Goal: Task Accomplishment & Management: Use online tool/utility

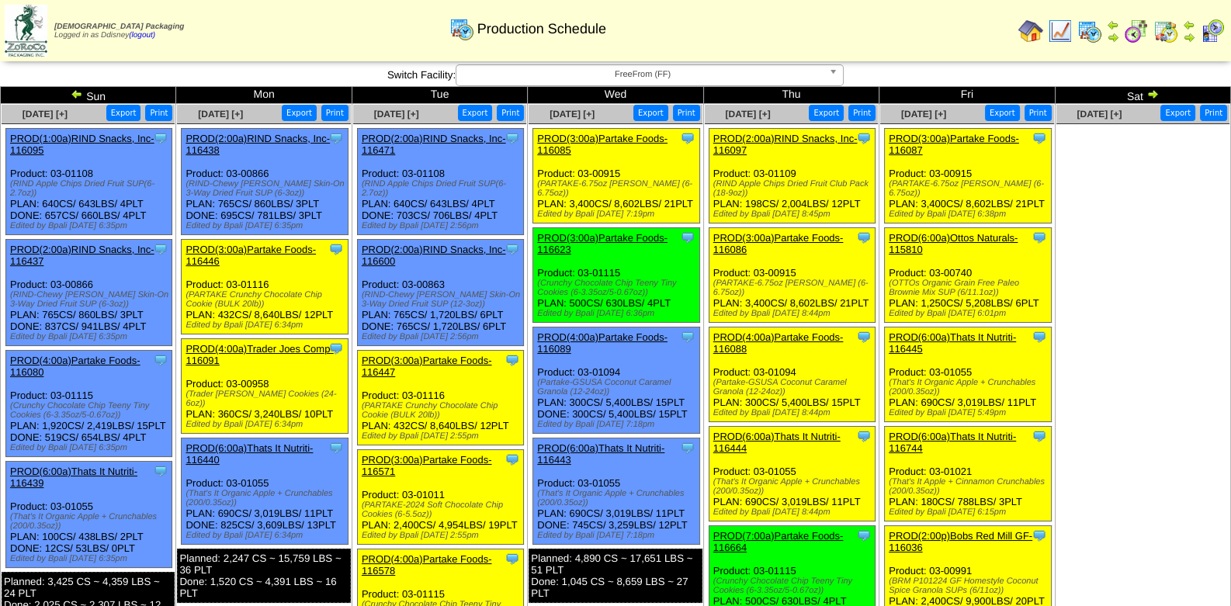
click at [1210, 32] on img at bounding box center [1212, 31] width 25 height 25
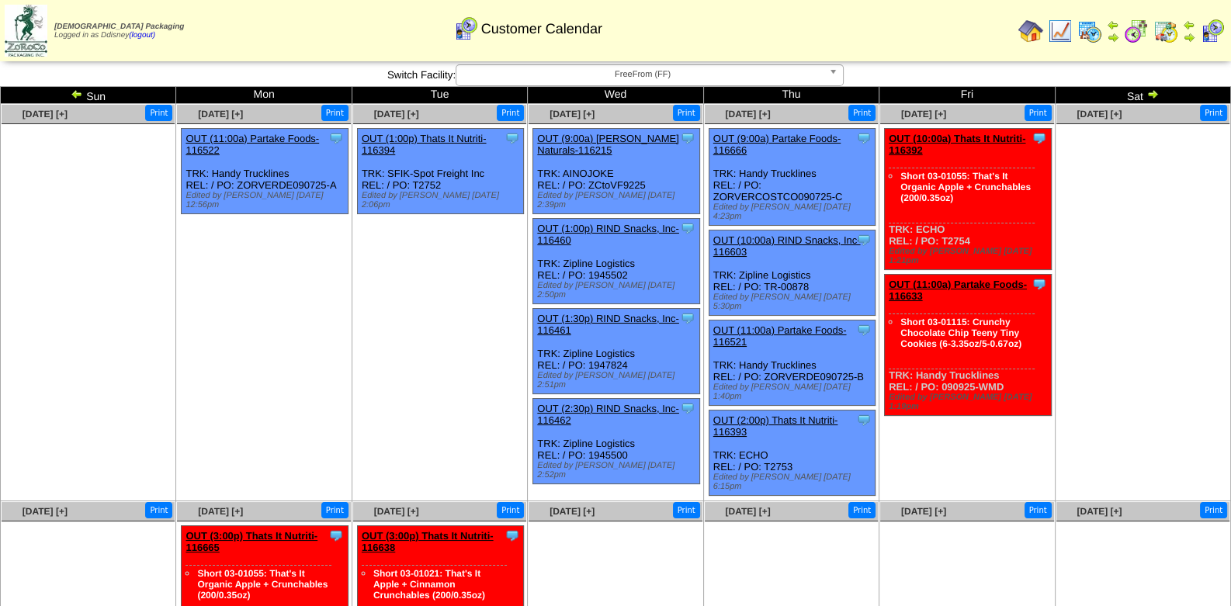
click at [834, 72] on b at bounding box center [836, 75] width 14 height 20
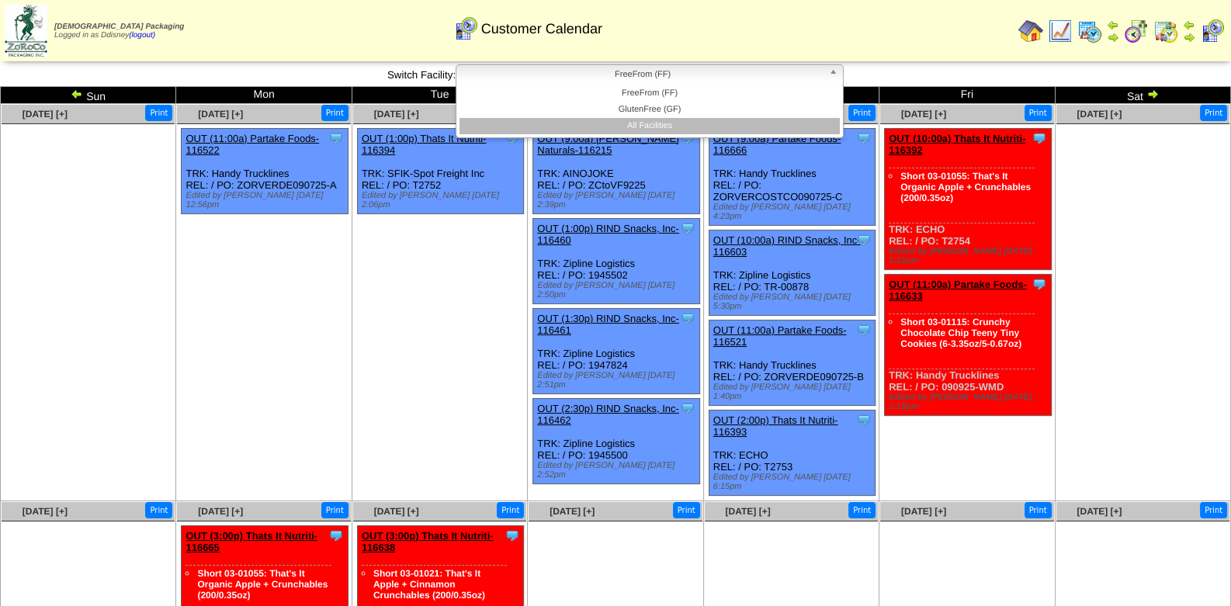
click at [668, 128] on li "All Facilities" at bounding box center [650, 126] width 380 height 16
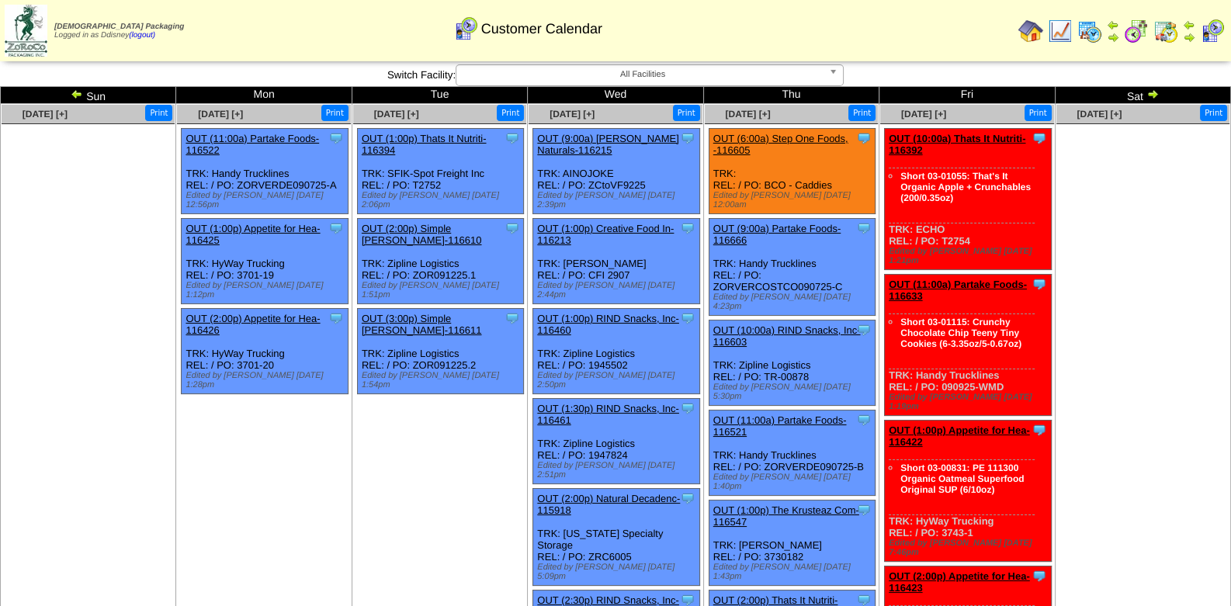
click at [1038, 31] on img at bounding box center [1030, 31] width 25 height 25
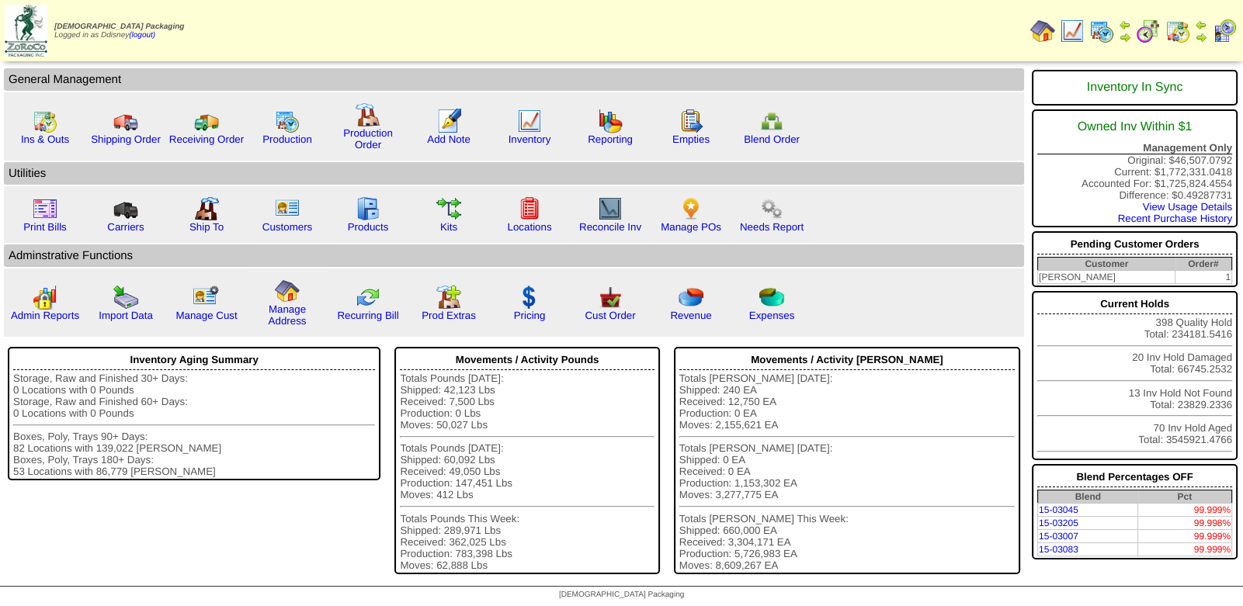
click at [1059, 276] on td "PARTAK" at bounding box center [1105, 277] width 137 height 13
click at [602, 303] on img at bounding box center [610, 297] width 25 height 25
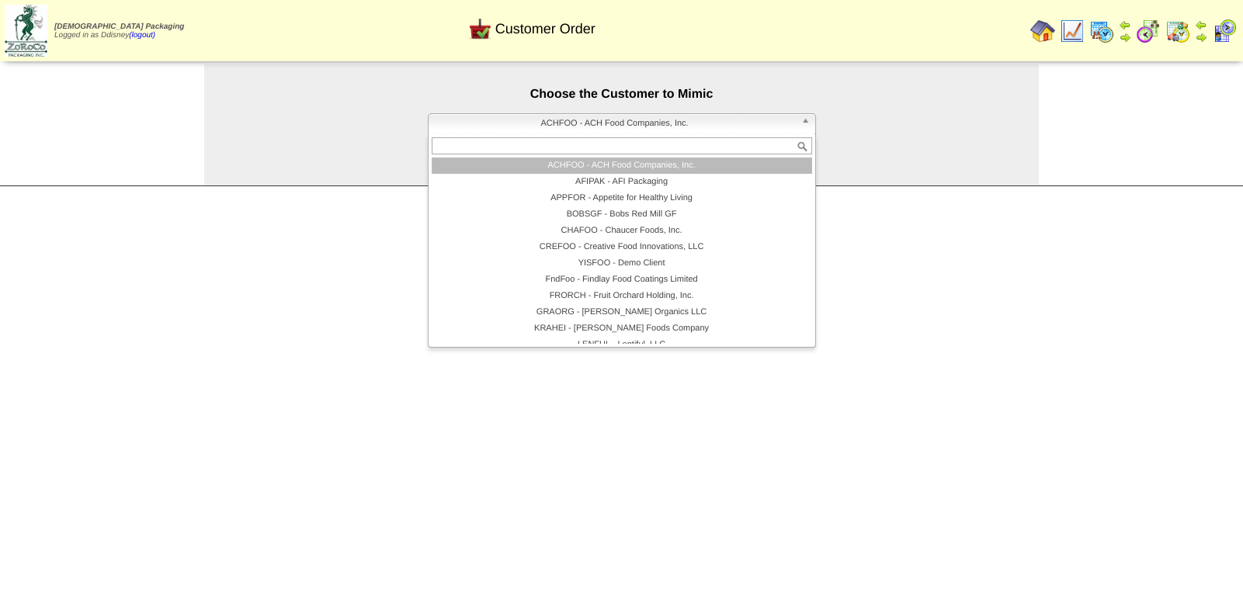
click at [619, 125] on span "ACHFOO - ACH Food Companies, Inc." at bounding box center [615, 123] width 360 height 19
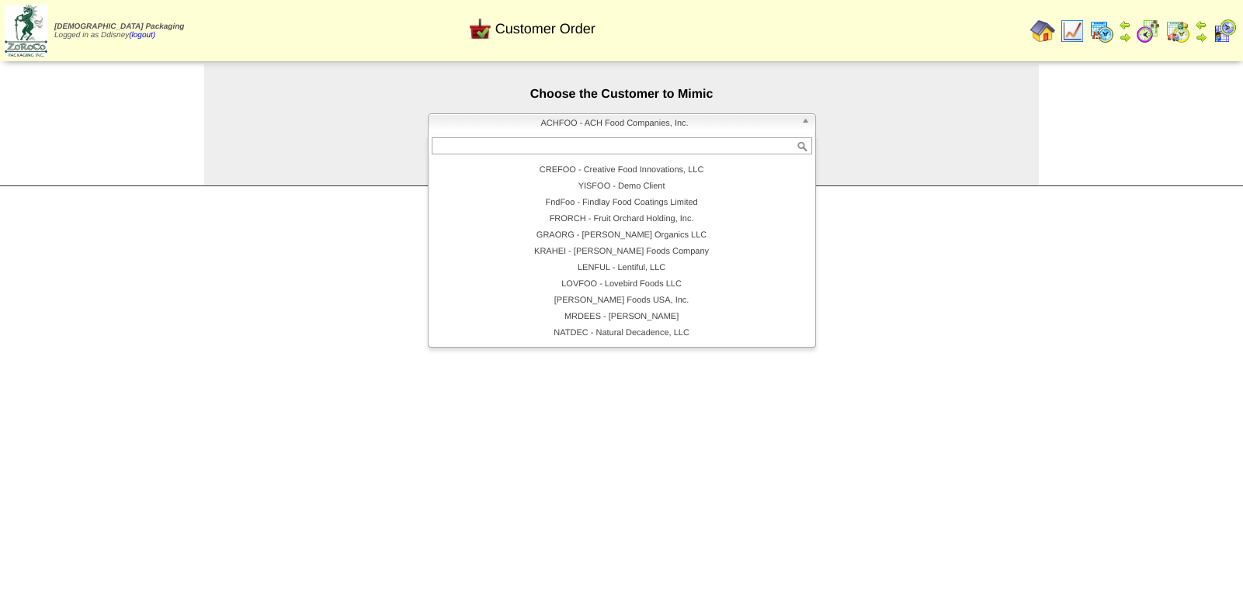
scroll to position [154, 0]
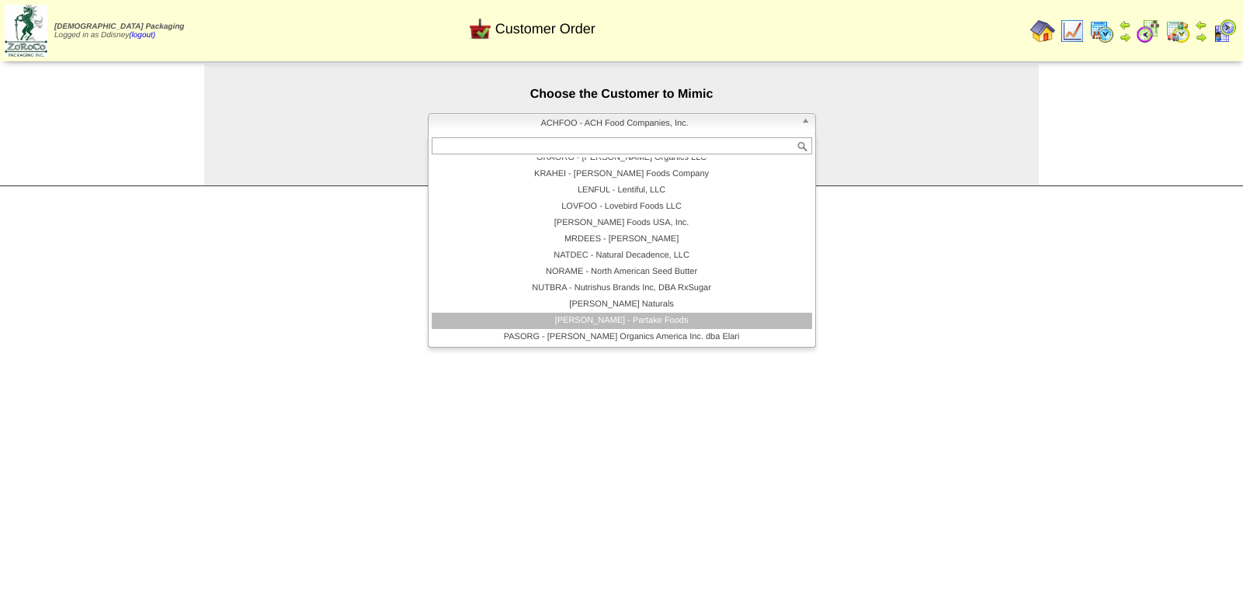
click li "PARTAK - Partake Foods"
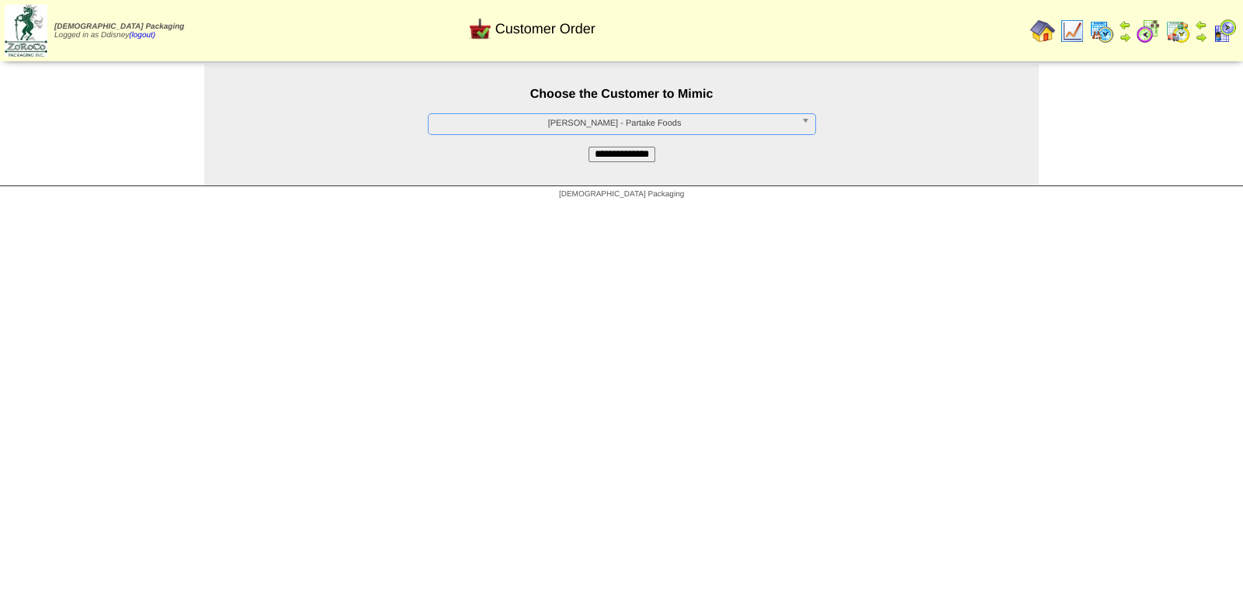
click input "**********"
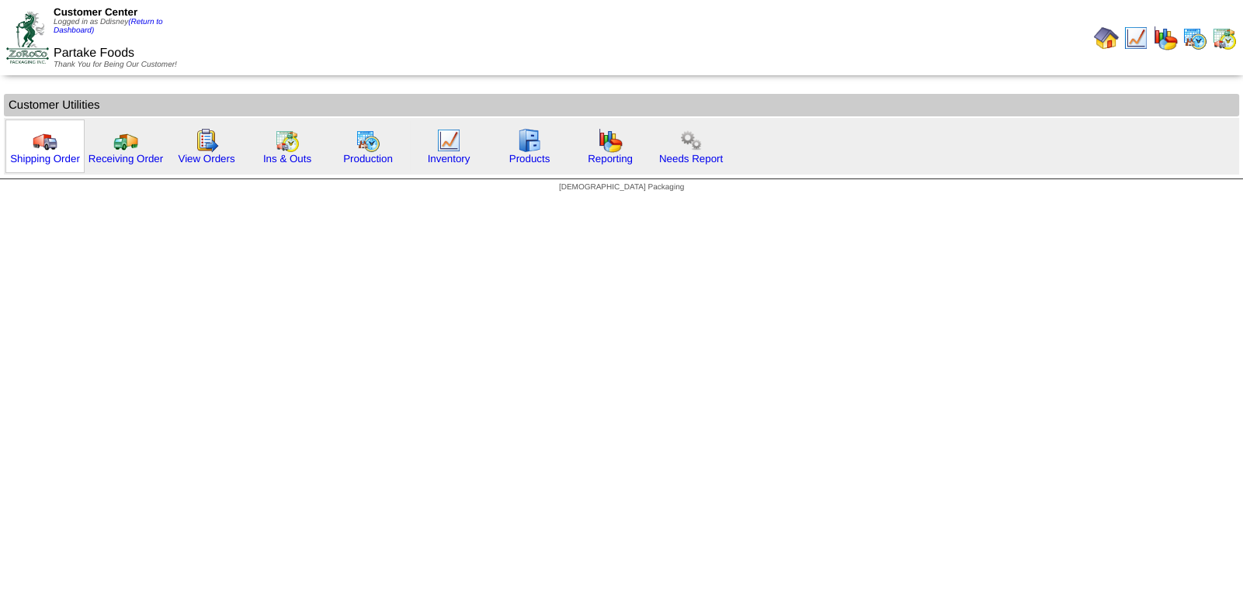
click at [39, 146] on img at bounding box center [45, 140] width 25 height 25
click at [204, 138] on img at bounding box center [206, 140] width 25 height 25
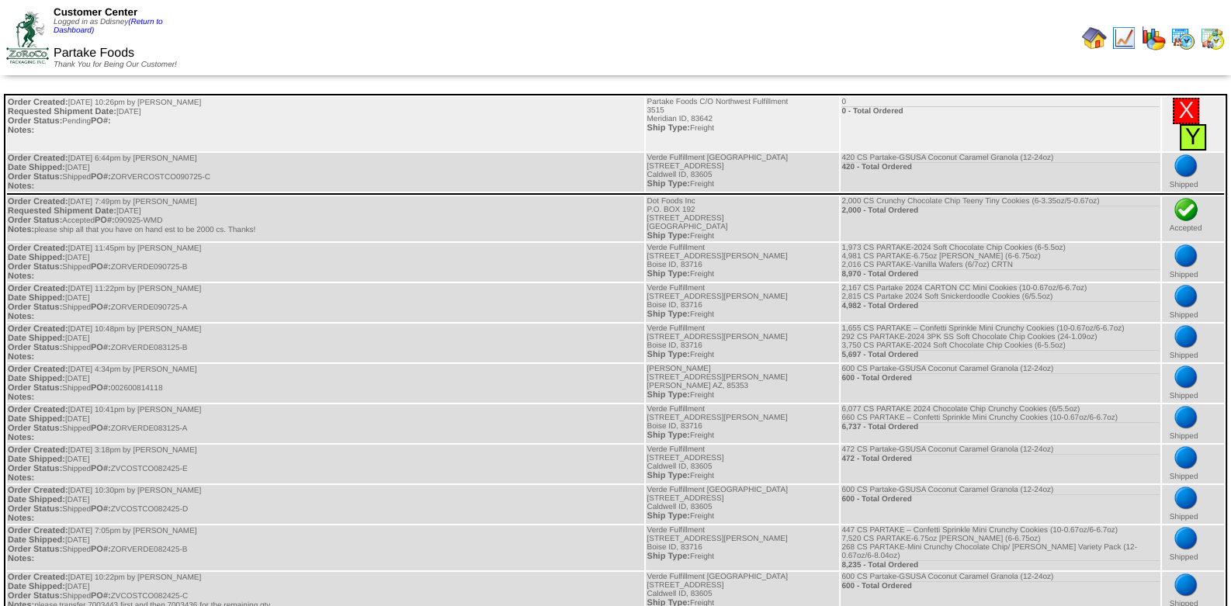
click at [1192, 134] on link "Y" at bounding box center [1193, 137] width 16 height 26
click at [855, 121] on td "0 0 - Total Ordered" at bounding box center [1000, 124] width 319 height 54
click at [1182, 111] on link "X" at bounding box center [1186, 111] width 16 height 26
click at [1196, 138] on link "Y" at bounding box center [1193, 137] width 16 height 26
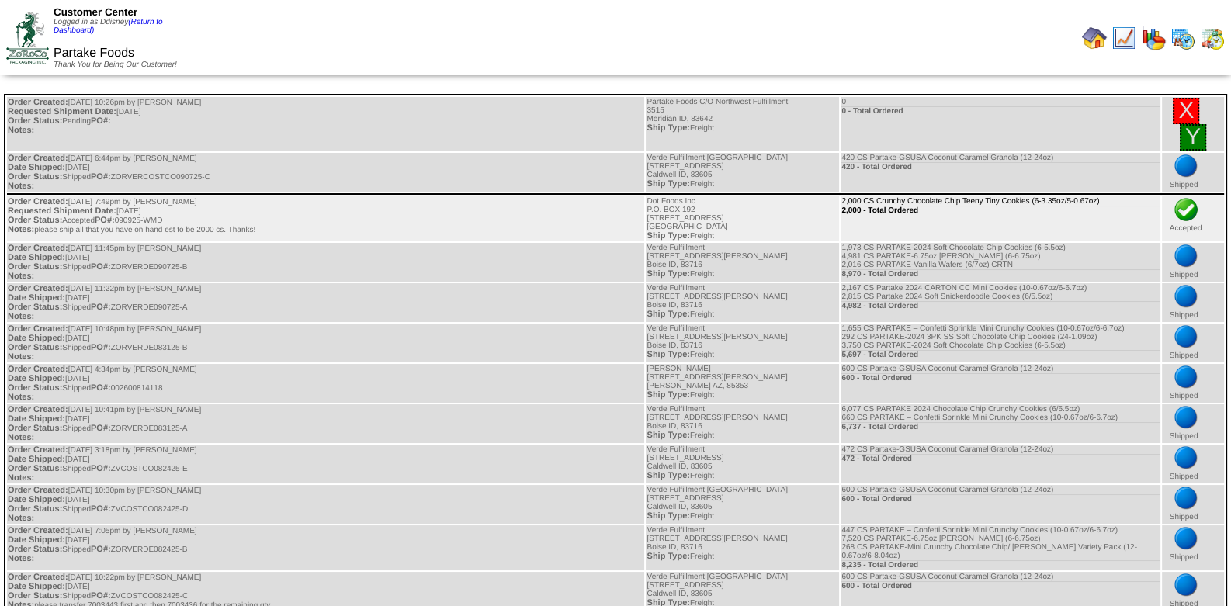
click at [1087, 202] on td "2,000 CS Crunchy Chocolate Chip Teeny Tiny Cookies (6-3.35oz/5-0.67oz) 2,000 - …" at bounding box center [1000, 218] width 319 height 45
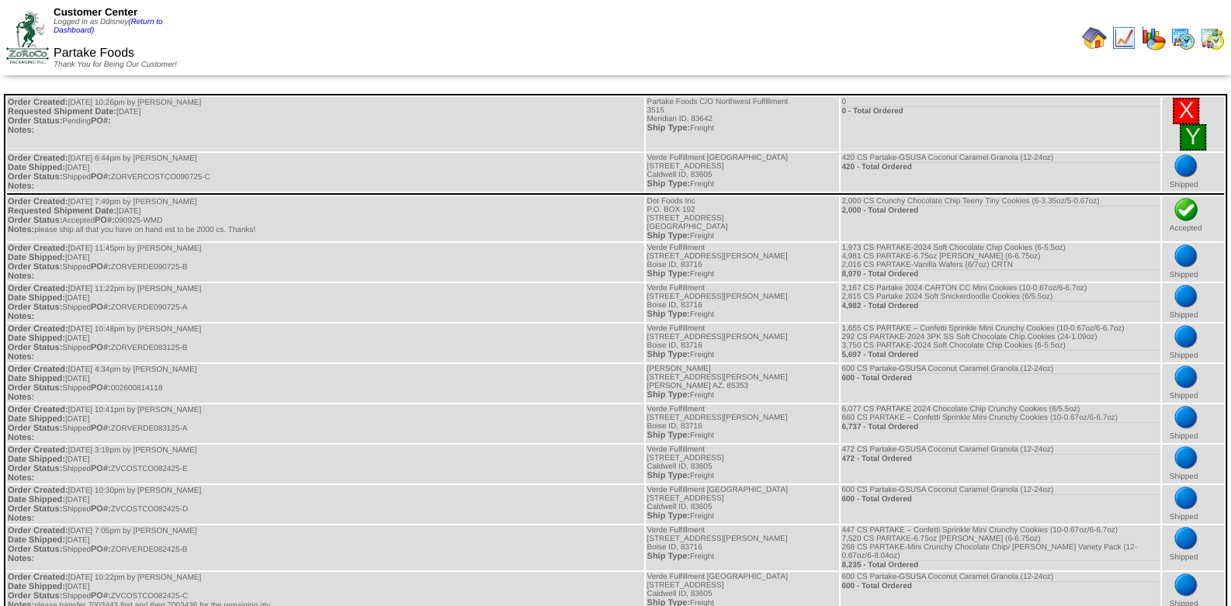
click at [1098, 40] on img at bounding box center [1094, 38] width 25 height 25
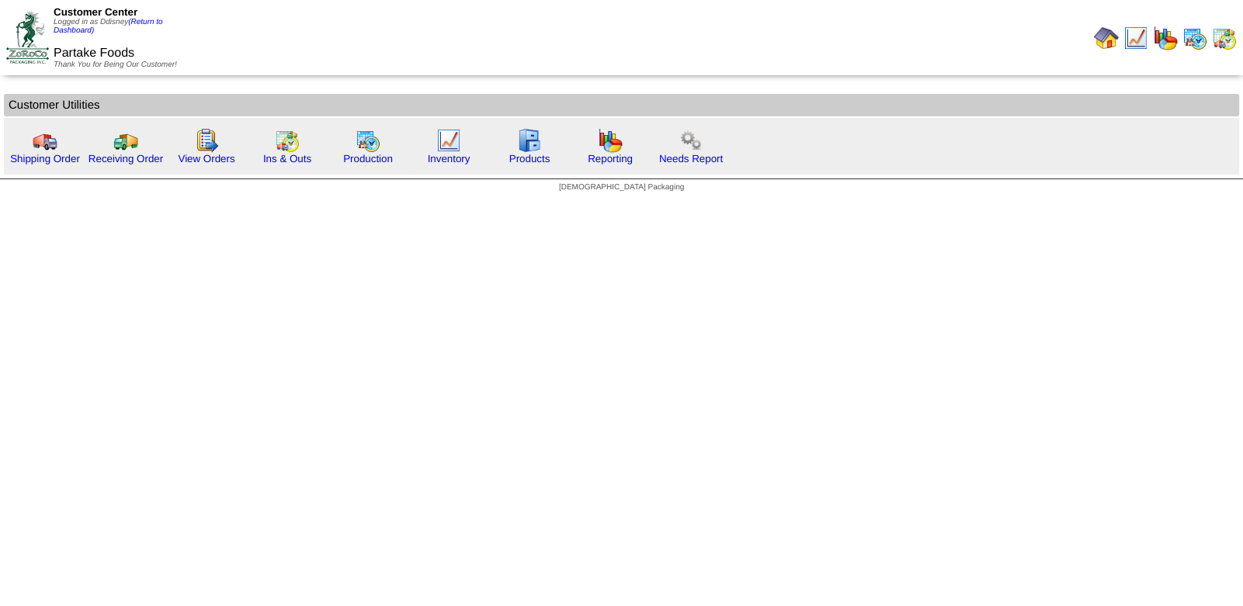
click at [1227, 45] on img at bounding box center [1224, 38] width 25 height 25
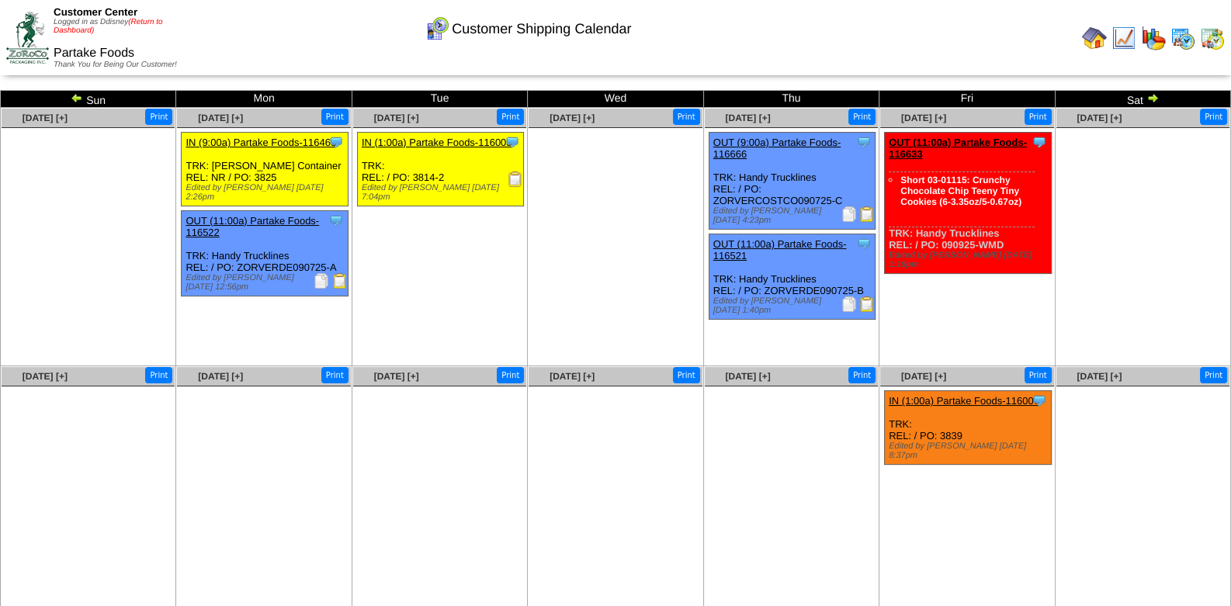
click at [140, 23] on link "(Return to Dashboard)" at bounding box center [108, 26] width 109 height 17
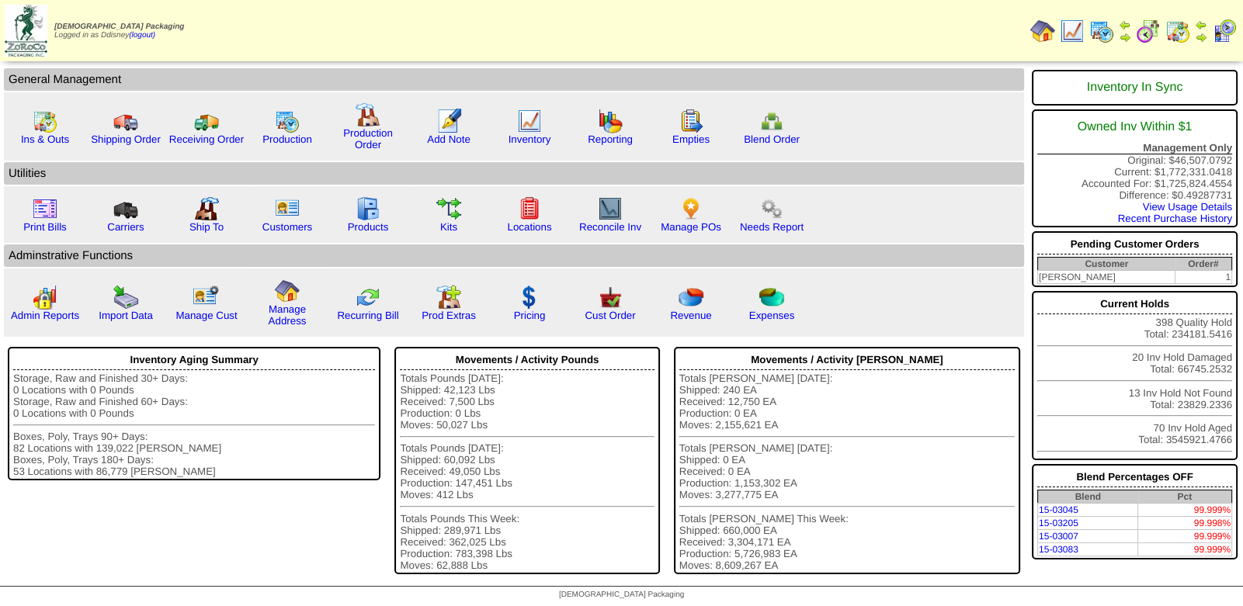
click at [1182, 33] on img at bounding box center [1177, 31] width 25 height 25
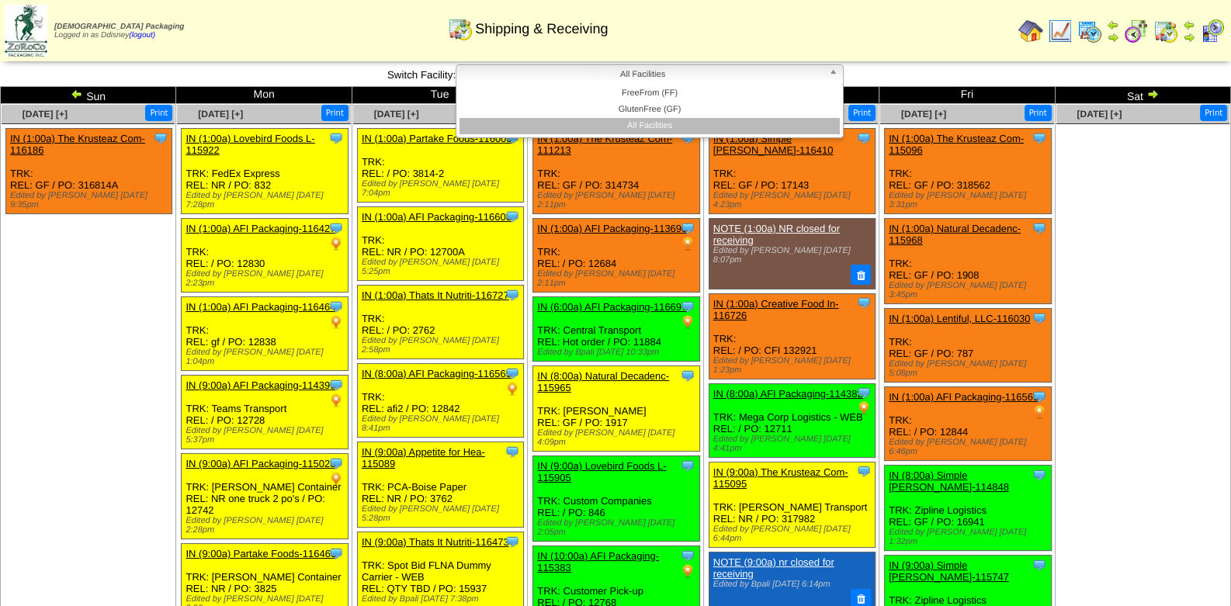
click at [835, 75] on b at bounding box center [836, 75] width 14 height 20
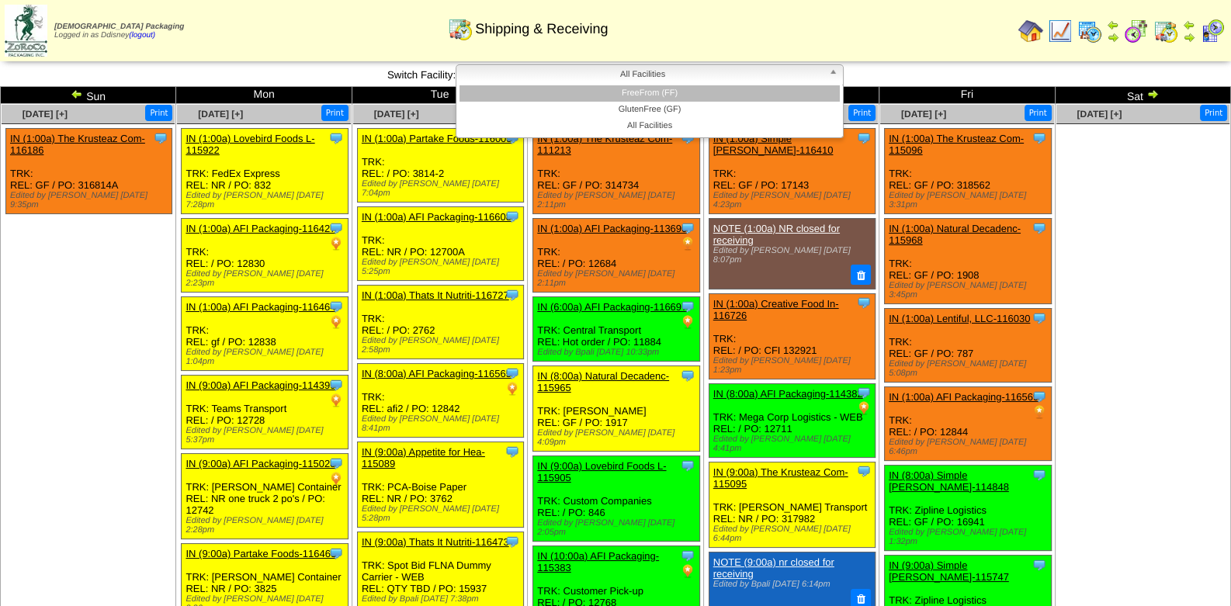
click at [679, 95] on li "FreeFrom (FF)" at bounding box center [650, 93] width 380 height 16
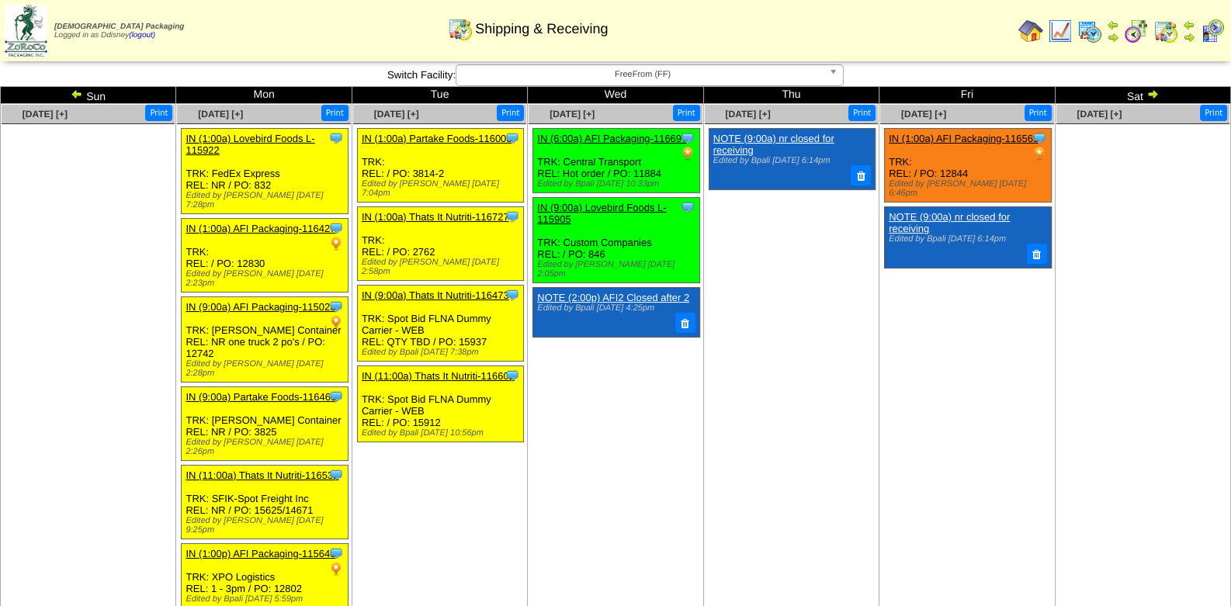
click at [990, 143] on link "IN (1:00a) AFI Packaging-116569" at bounding box center [964, 139] width 150 height 12
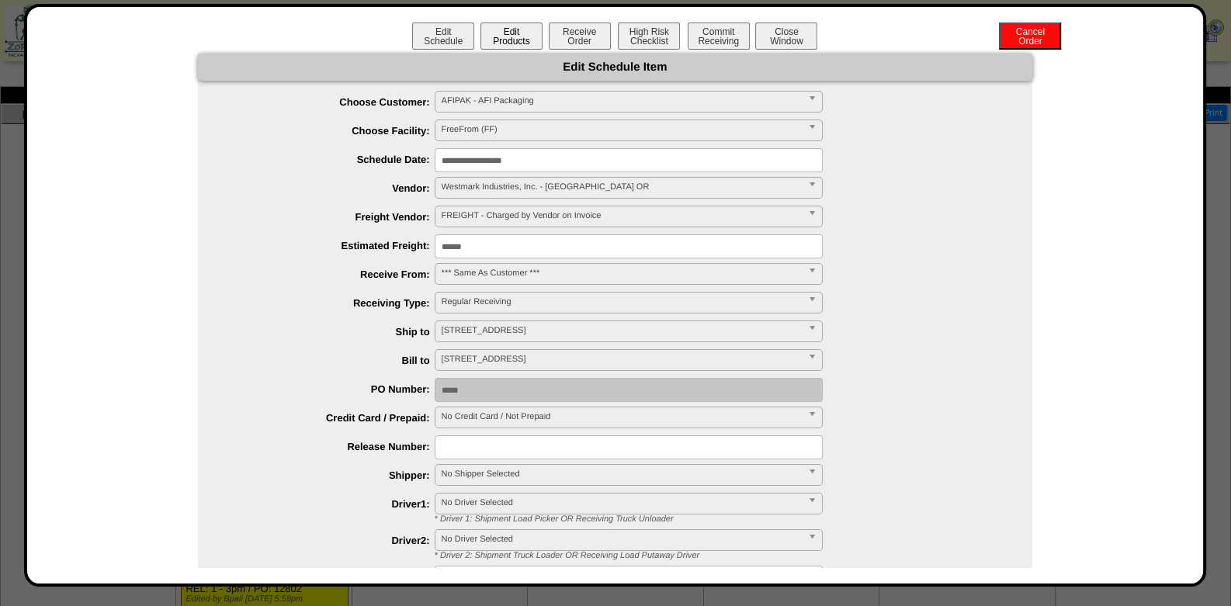
click at [507, 33] on button "Edit Products" at bounding box center [512, 36] width 62 height 27
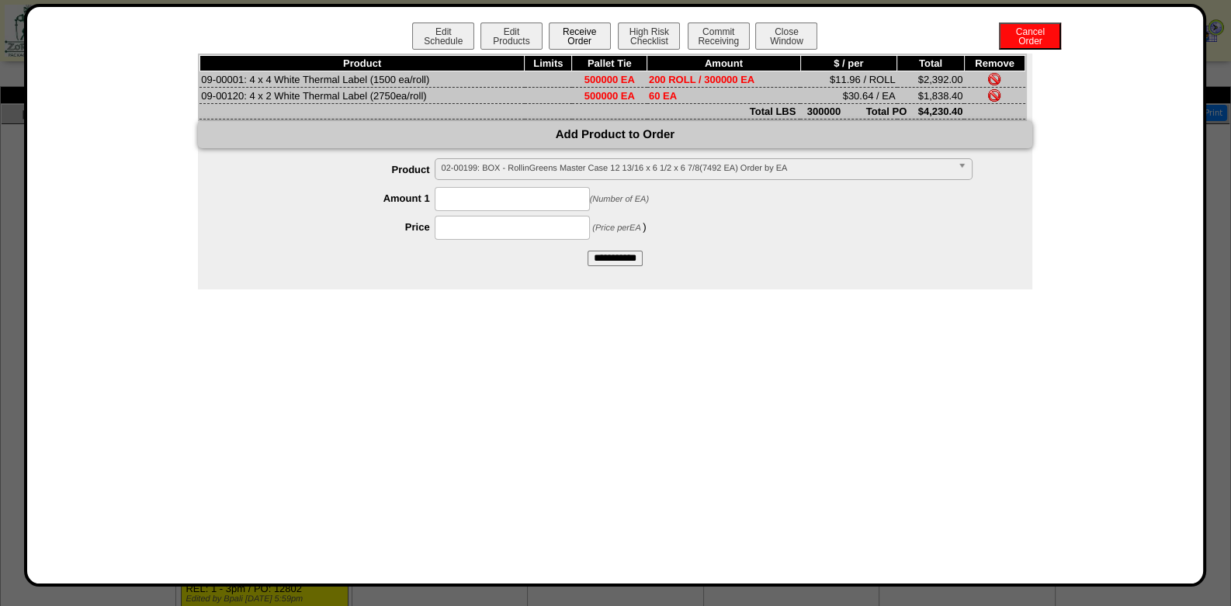
click at [580, 31] on button "Receive Order" at bounding box center [580, 36] width 62 height 27
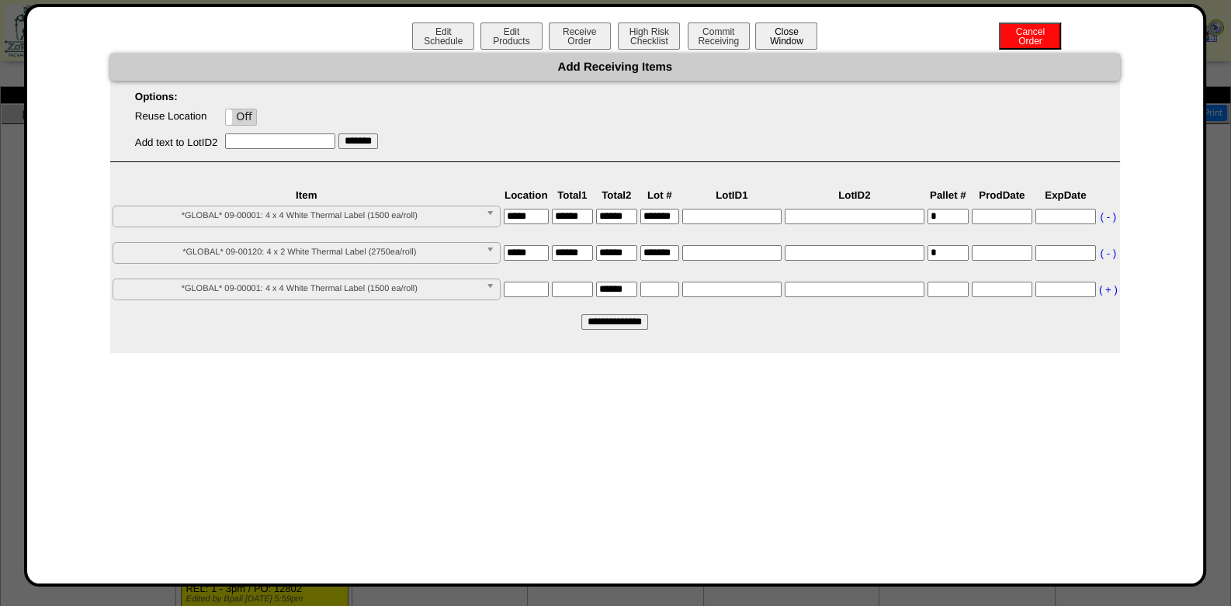
click at [796, 39] on button "Close Window" at bounding box center [786, 36] width 62 height 27
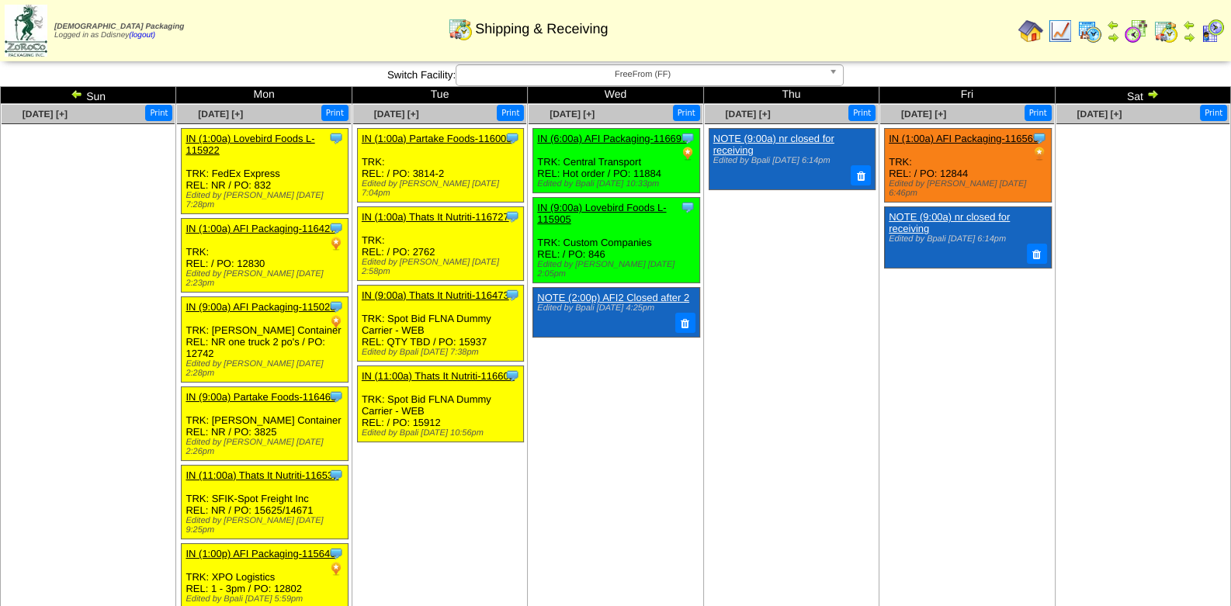
click at [986, 135] on link "IN (1:00a) AFI Packaging-116569" at bounding box center [964, 139] width 150 height 12
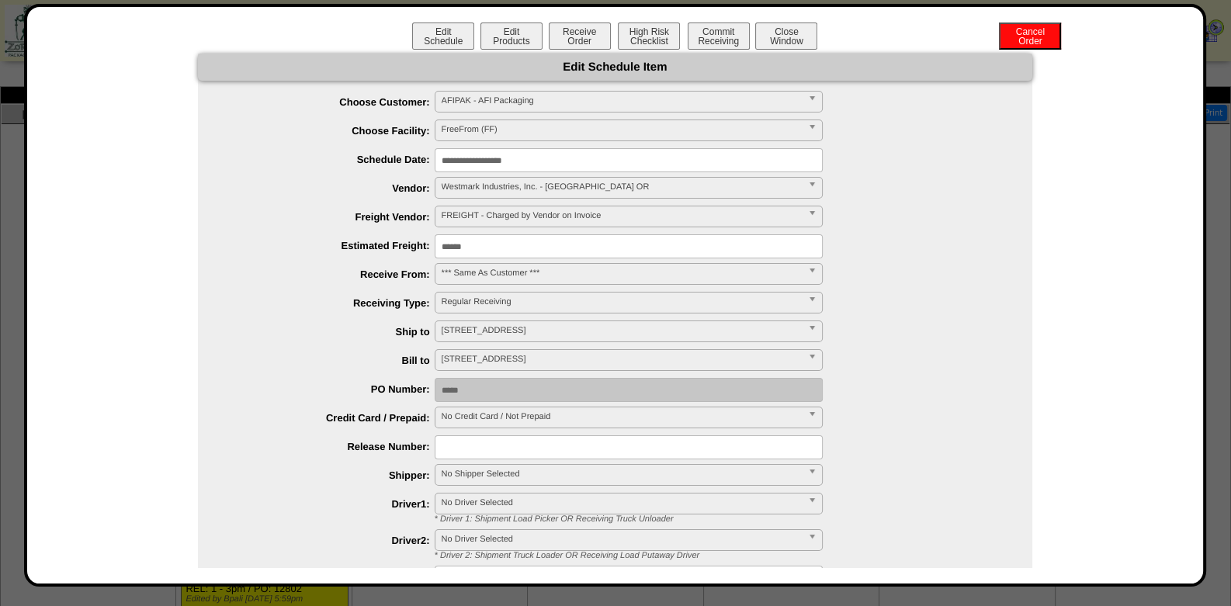
drag, startPoint x: 499, startPoint y: 246, endPoint x: 523, endPoint y: 246, distance: 24.1
click at [500, 246] on input "******" at bounding box center [629, 246] width 388 height 24
click at [938, 245] on div "******" at bounding box center [630, 246] width 803 height 24
click at [568, 29] on button "Receive Order" at bounding box center [580, 36] width 62 height 27
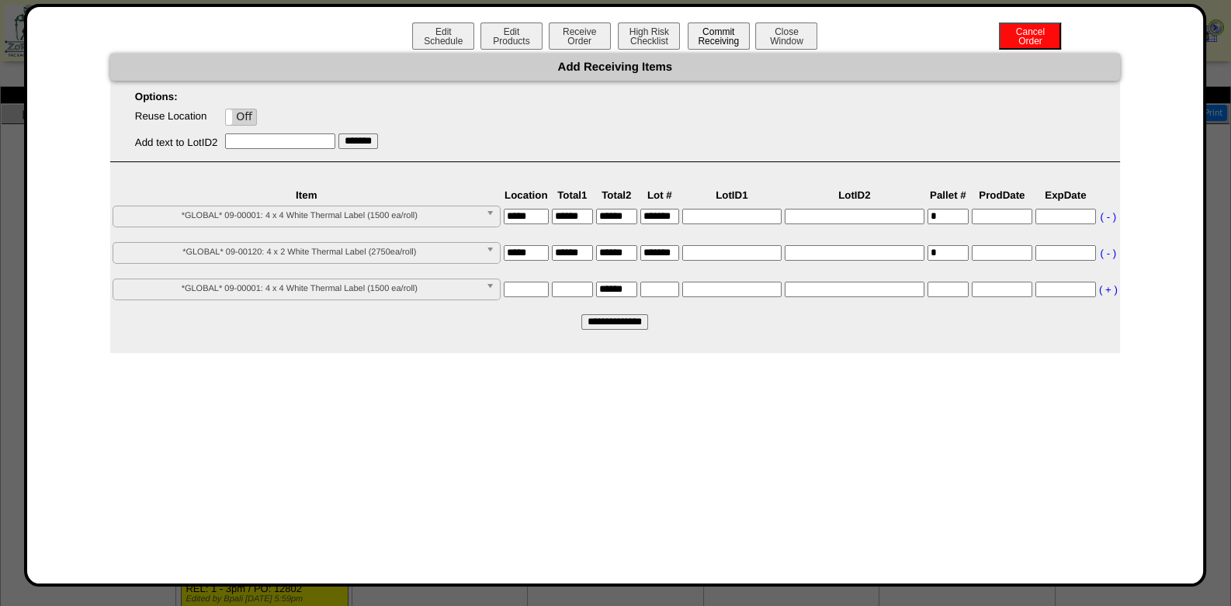
click at [705, 33] on button "Commit Receiving" at bounding box center [719, 36] width 62 height 27
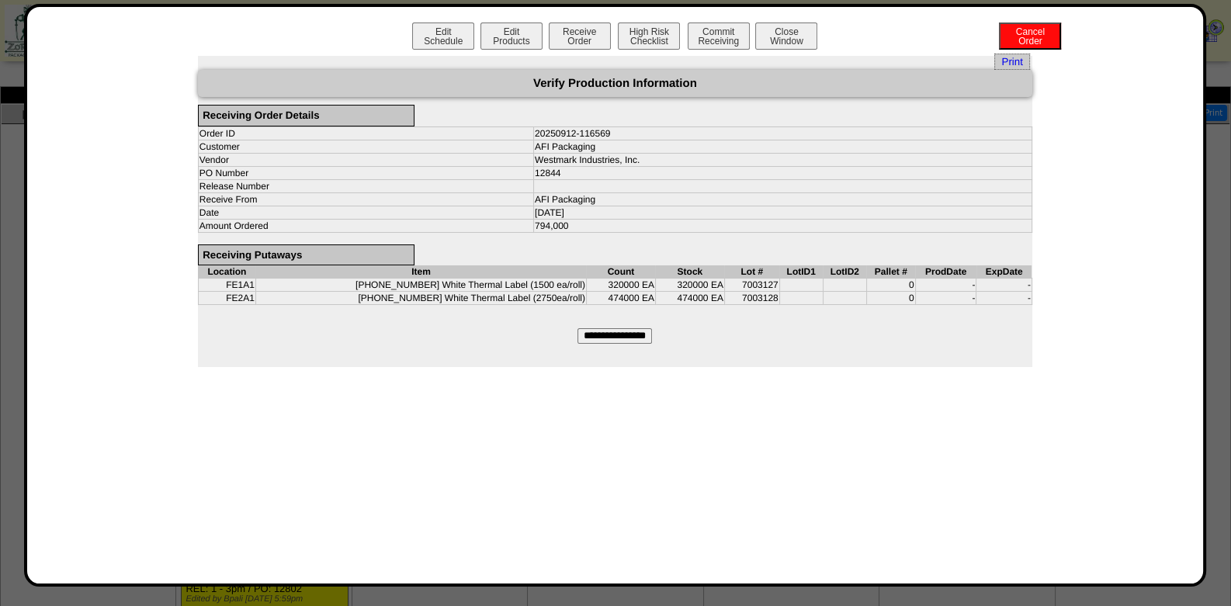
click at [625, 328] on input "**********" at bounding box center [615, 336] width 75 height 16
type input "*********"
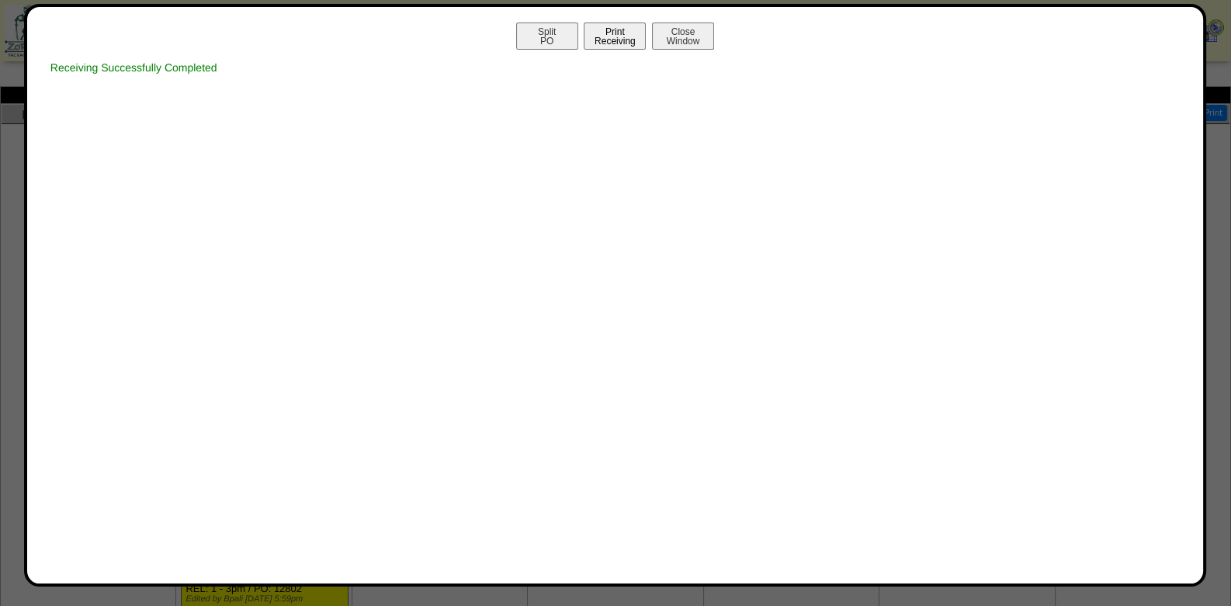
click at [611, 41] on button "Print Receiving" at bounding box center [615, 36] width 62 height 27
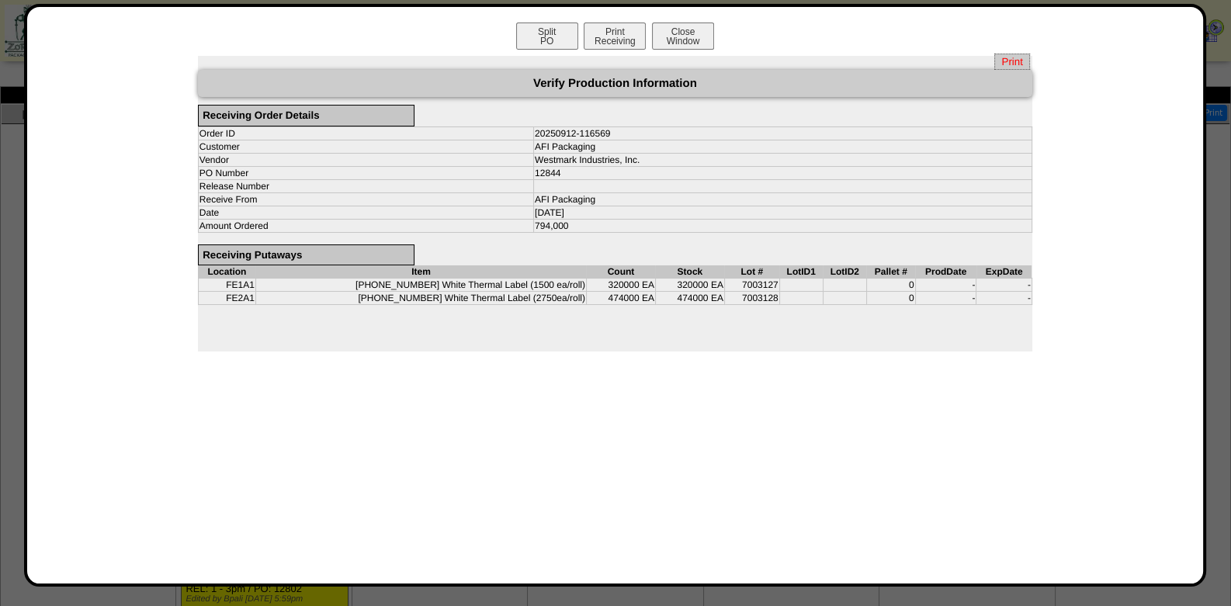
click at [1011, 64] on span "Print" at bounding box center [1011, 62] width 35 height 16
